Goal: Task Accomplishment & Management: Manage account settings

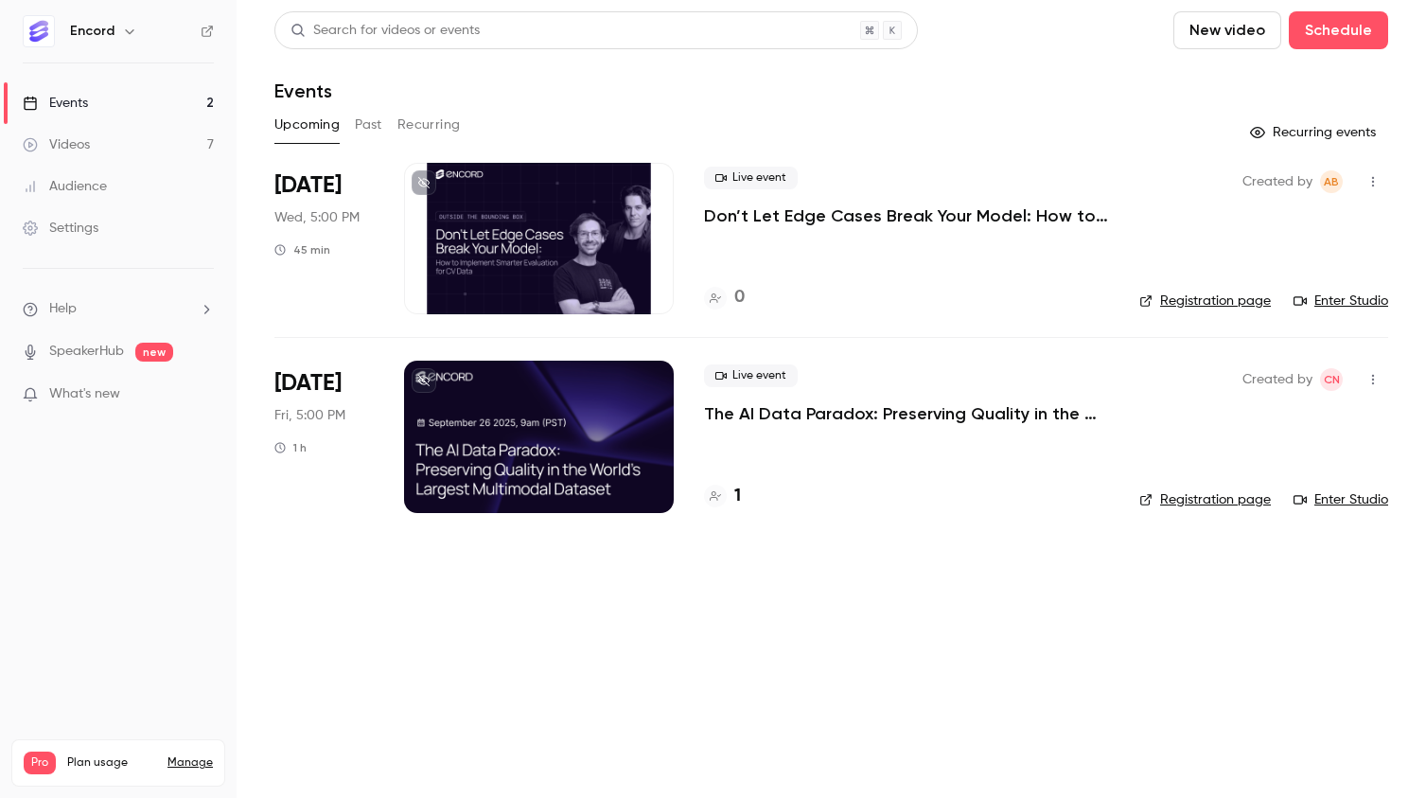
click at [116, 137] on link "Videos 7" at bounding box center [118, 145] width 237 height 42
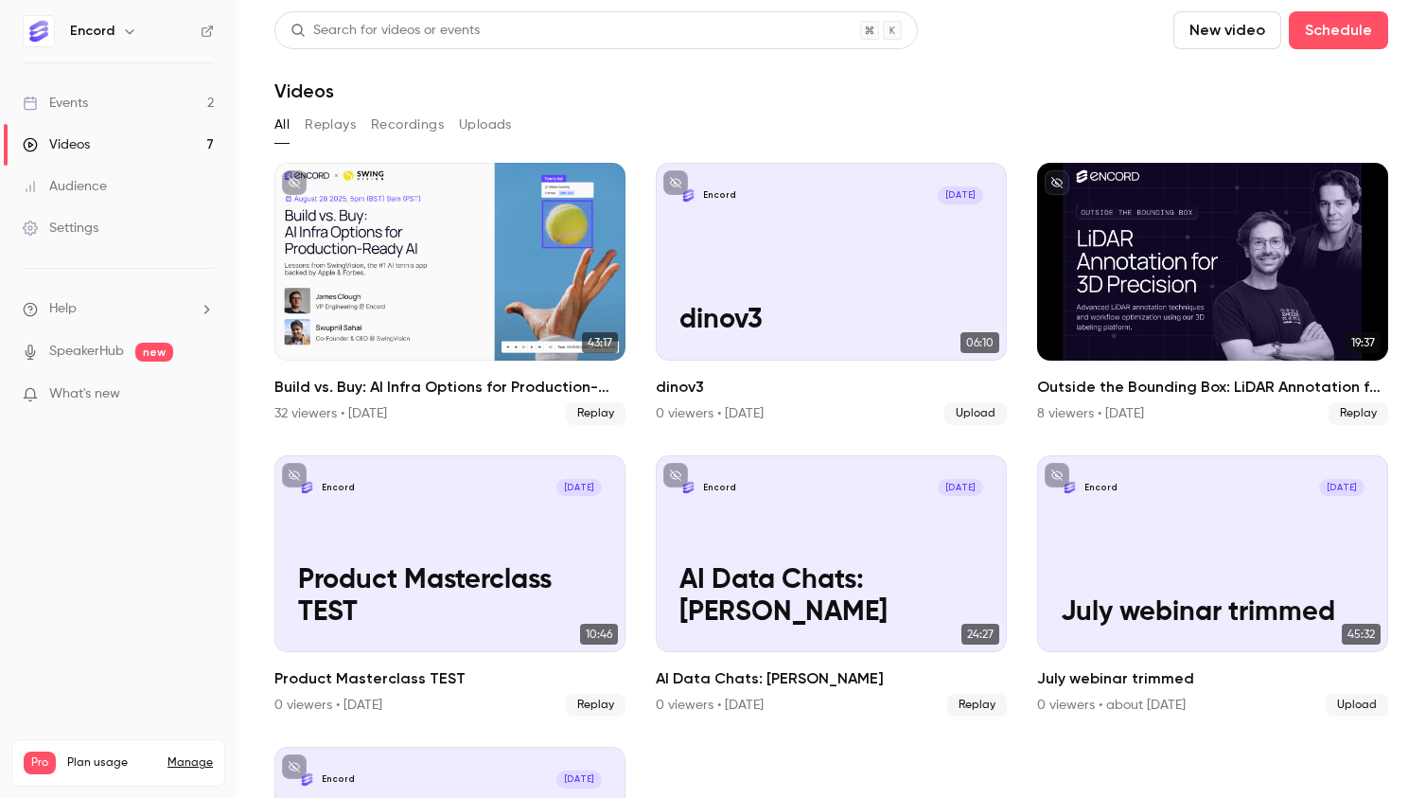
click at [79, 229] on div "Settings" at bounding box center [61, 228] width 76 height 19
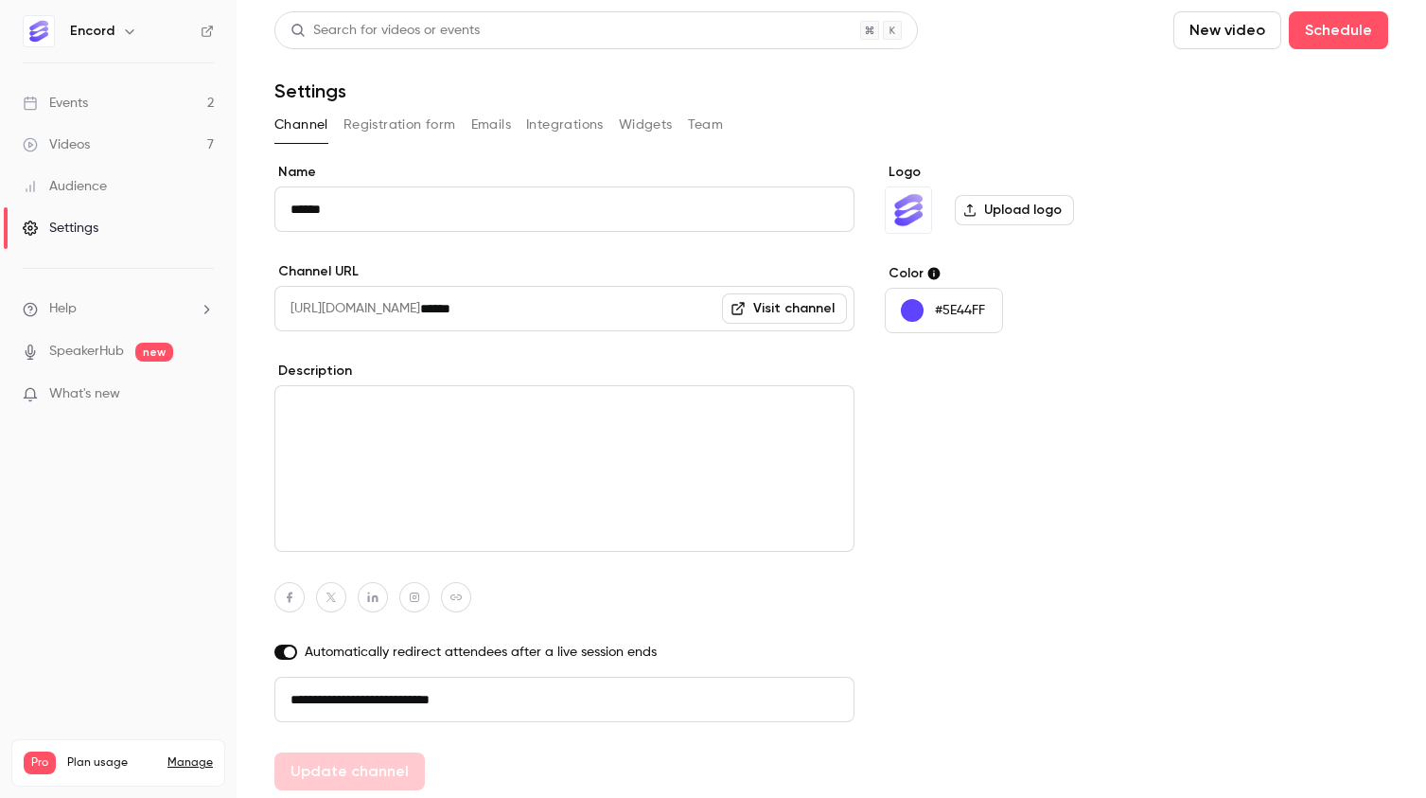
click at [72, 106] on div "Events" at bounding box center [55, 103] width 65 height 19
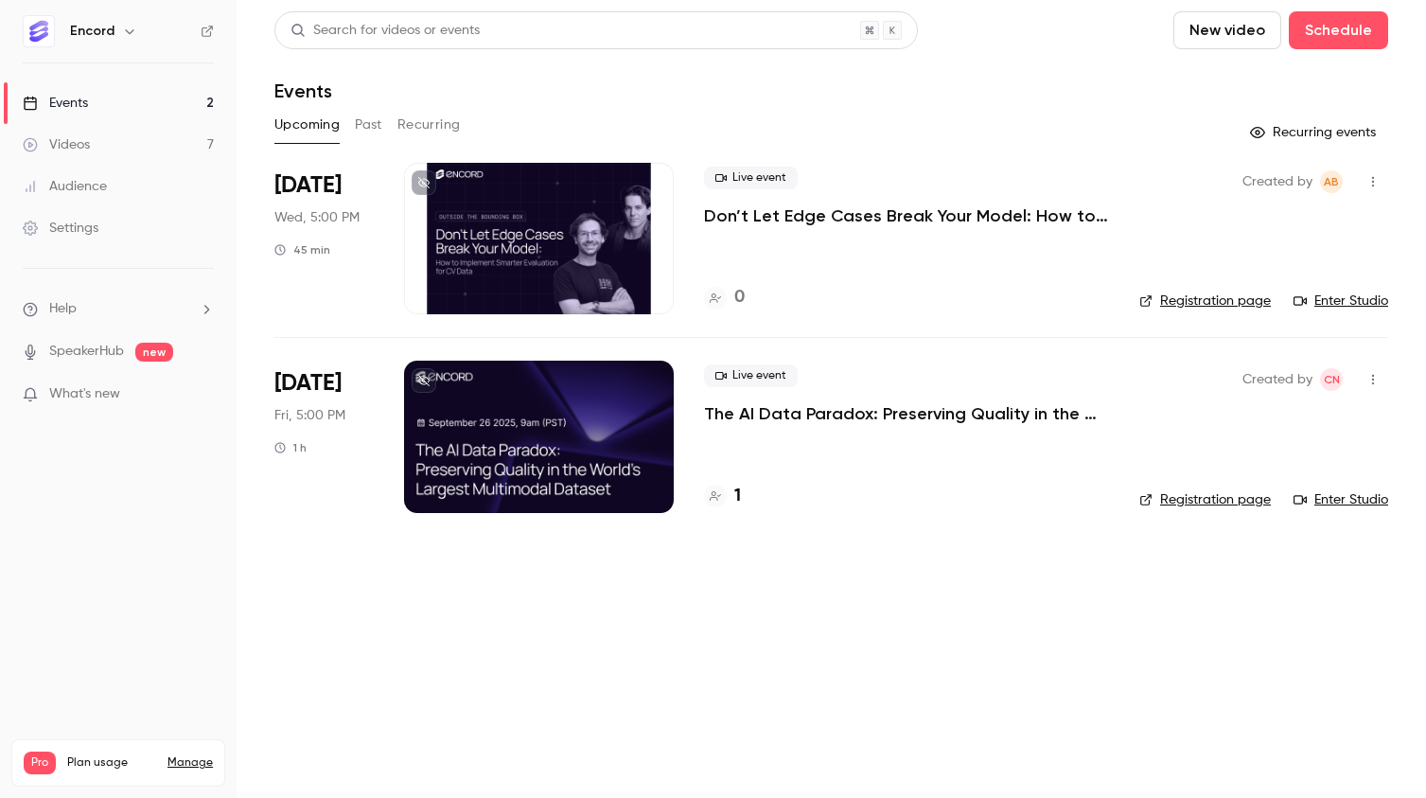
click at [187, 755] on link "Manage" at bounding box center [190, 762] width 45 height 15
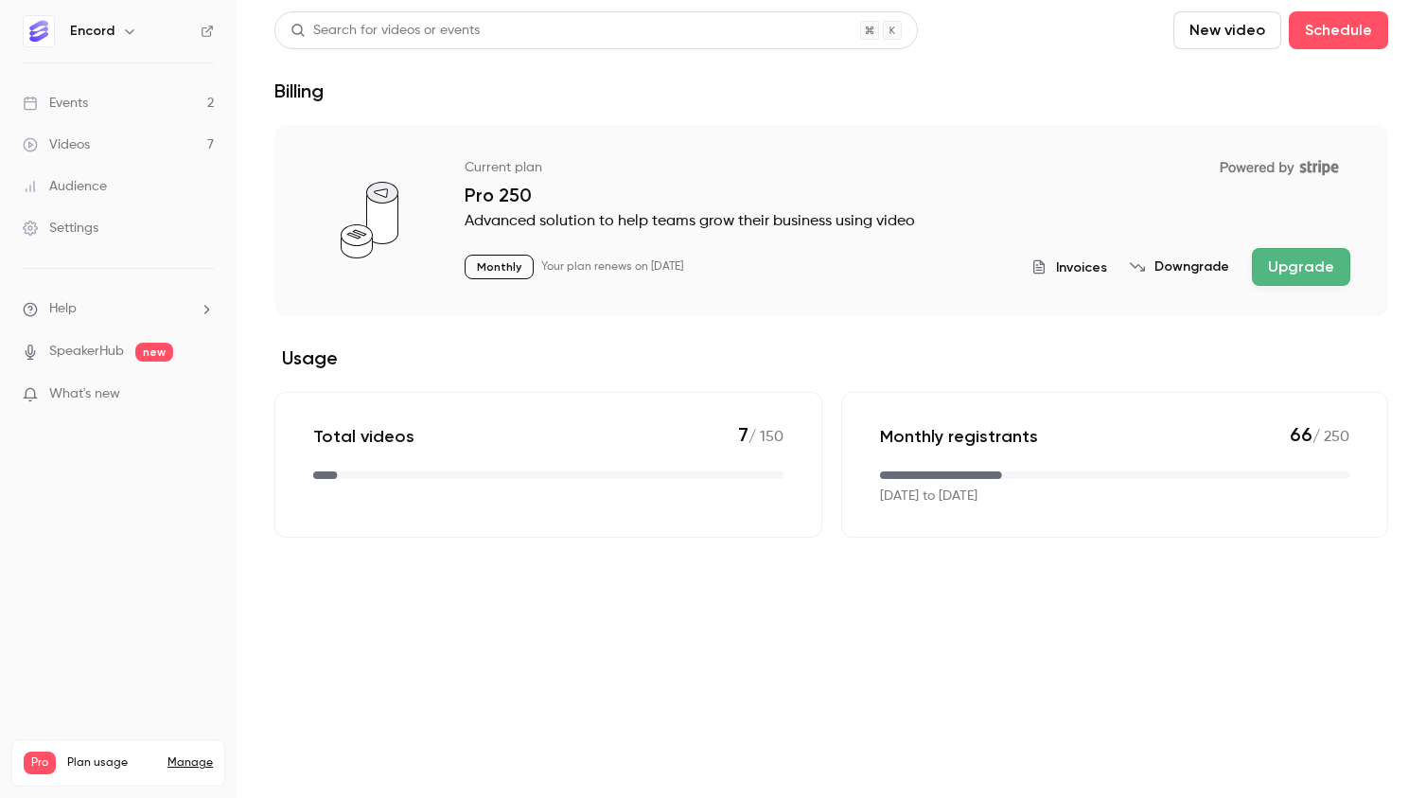
click at [1096, 264] on span "Invoices" at bounding box center [1081, 267] width 51 height 20
